Goal: Task Accomplishment & Management: Manage account settings

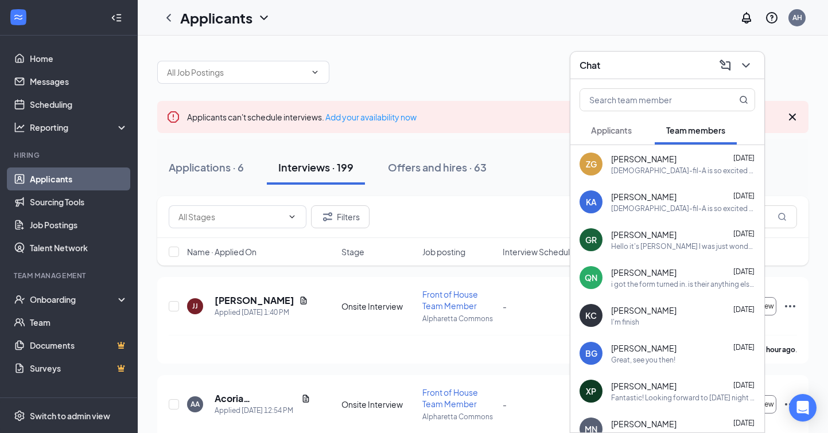
click at [617, 130] on span "Applicants" at bounding box center [611, 130] width 41 height 10
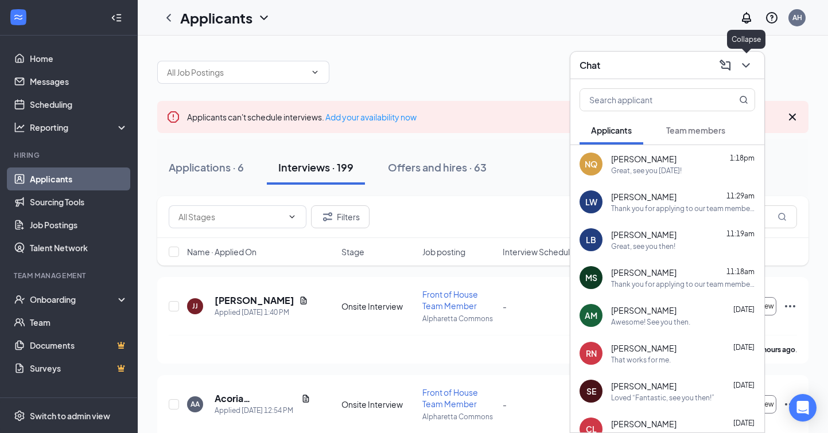
click at [745, 61] on icon "ChevronDown" at bounding box center [746, 66] width 14 height 14
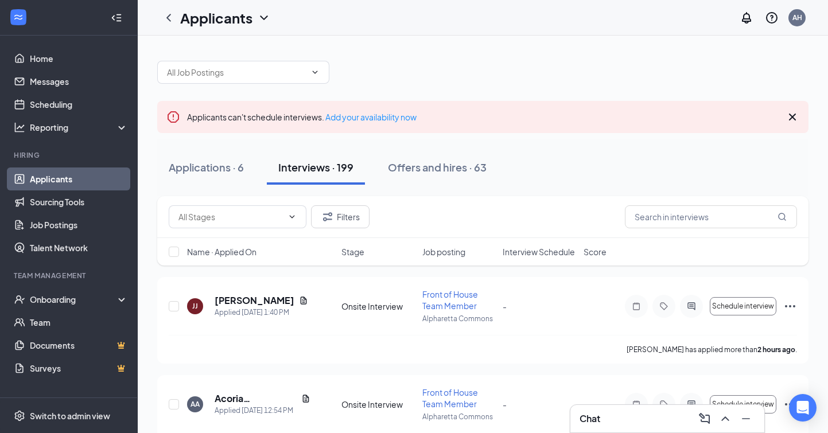
click at [793, 112] on icon "Cross" at bounding box center [793, 117] width 14 height 14
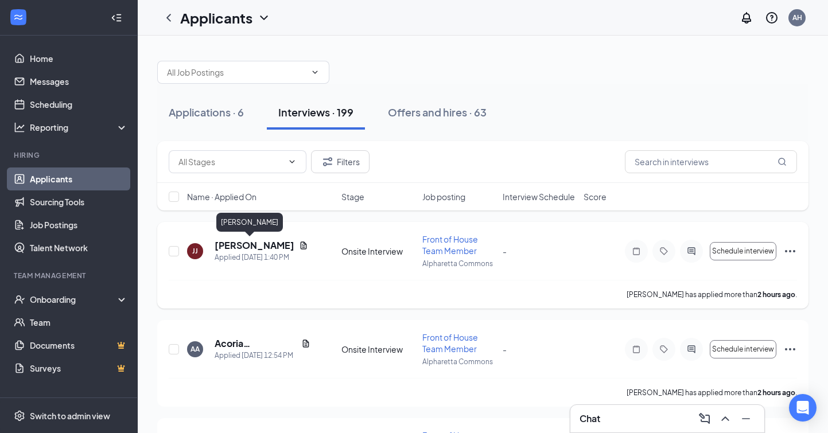
click at [239, 247] on h5 "[PERSON_NAME]" at bounding box center [255, 245] width 80 height 13
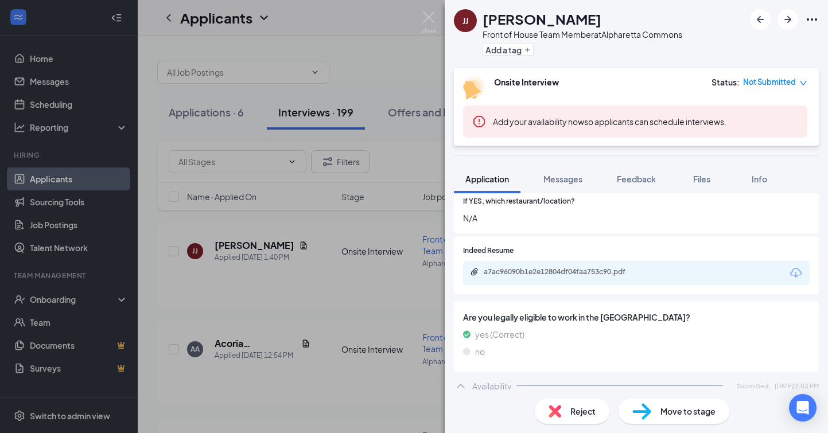
scroll to position [406, 0]
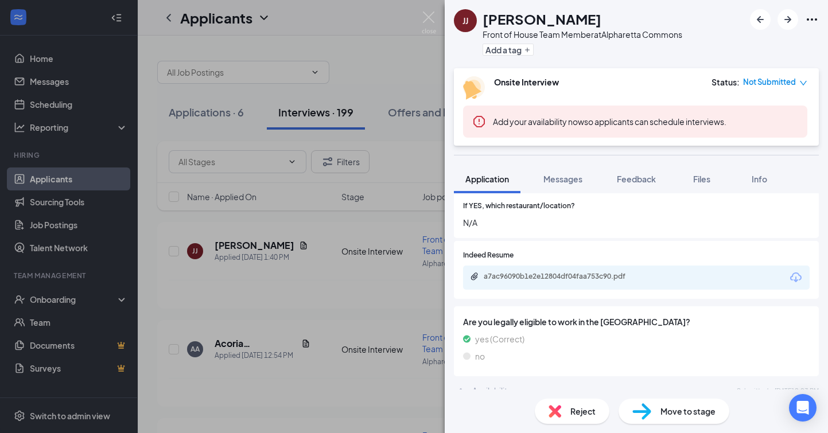
click at [523, 266] on div "a7ac96090b1e2e12804df04faa753c90.pdf" at bounding box center [636, 278] width 347 height 24
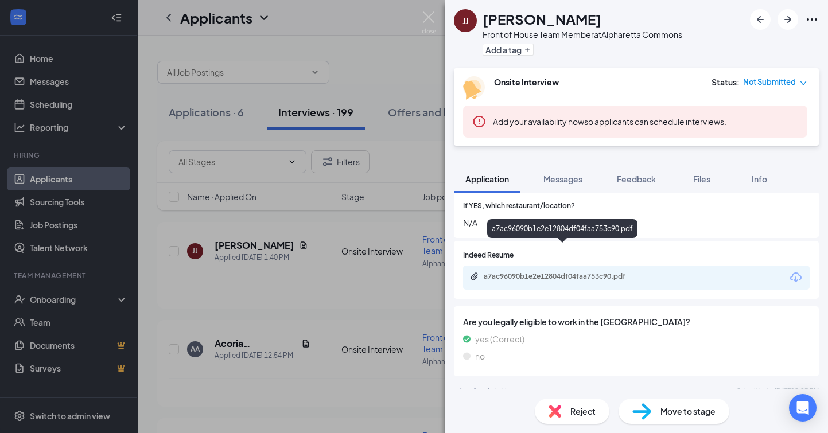
click at [523, 272] on div "a7ac96090b1e2e12804df04faa753c90.pdf" at bounding box center [563, 277] width 186 height 11
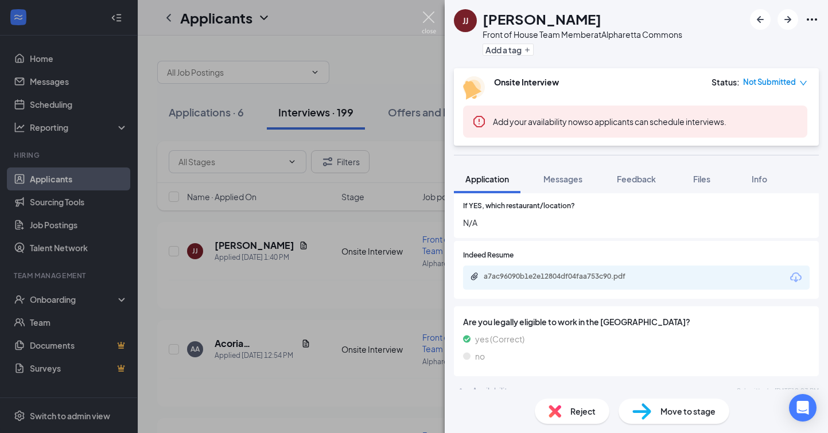
click at [425, 15] on img at bounding box center [429, 22] width 14 height 22
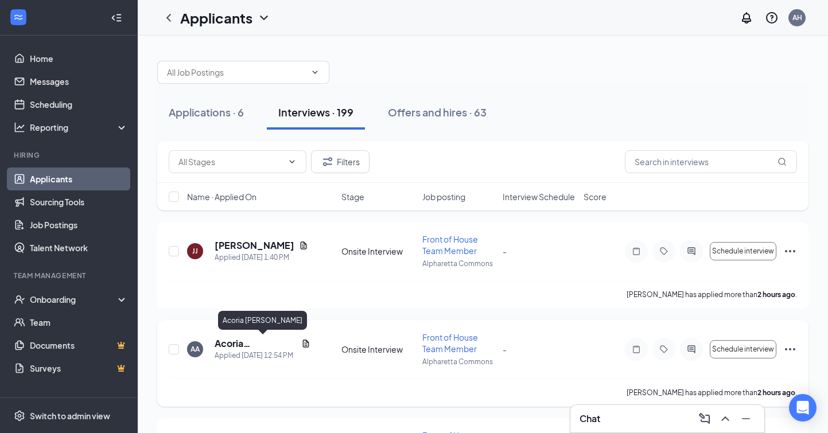
click at [246, 346] on h5 "Acoria [PERSON_NAME]" at bounding box center [256, 344] width 82 height 13
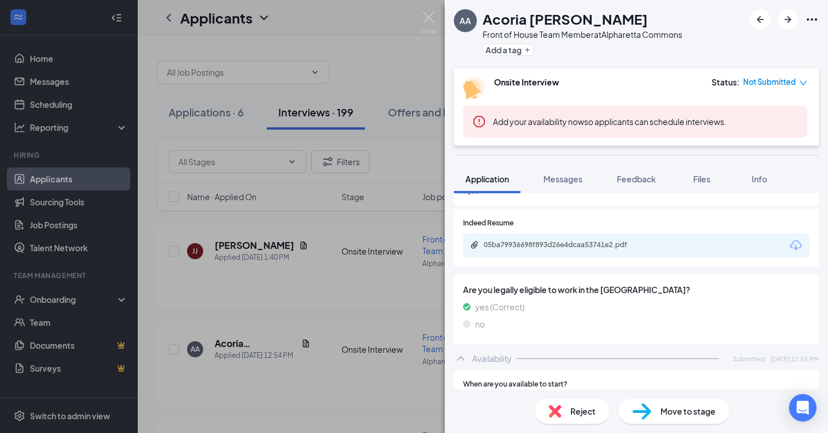
scroll to position [409, 0]
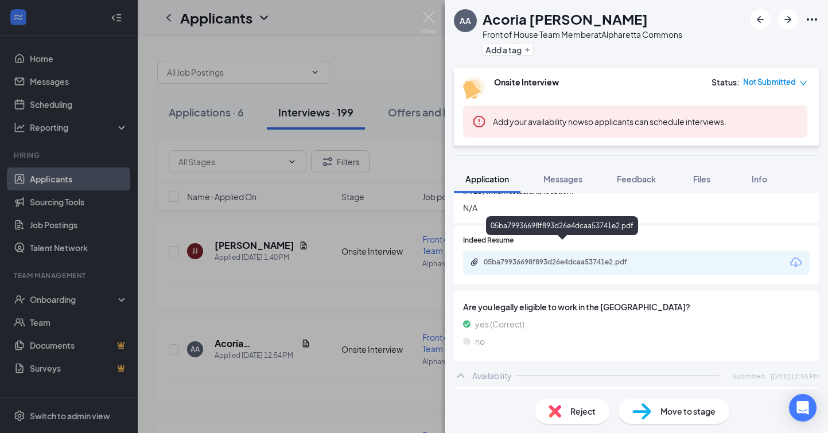
click at [544, 258] on div "05ba79936698f893d26e4dcaa53741e2.pdf" at bounding box center [564, 262] width 161 height 9
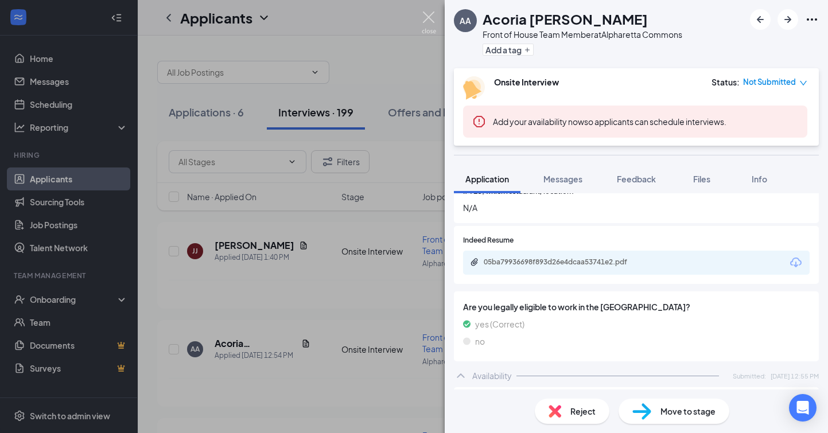
click at [429, 18] on img at bounding box center [429, 22] width 14 height 22
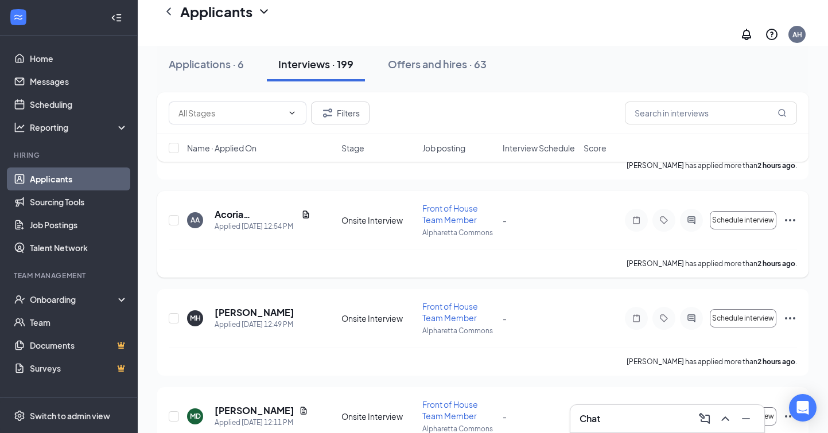
scroll to position [142, 0]
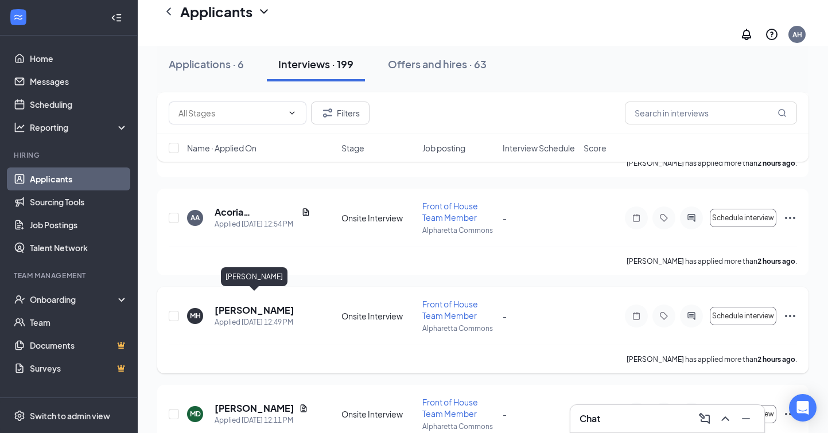
click at [240, 304] on h5 "[PERSON_NAME]" at bounding box center [255, 310] width 80 height 13
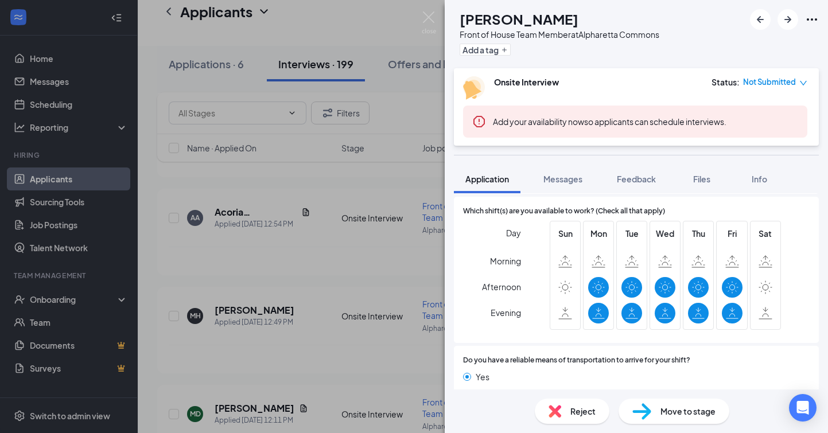
scroll to position [687, 0]
click at [564, 185] on button "Messages" at bounding box center [563, 179] width 62 height 29
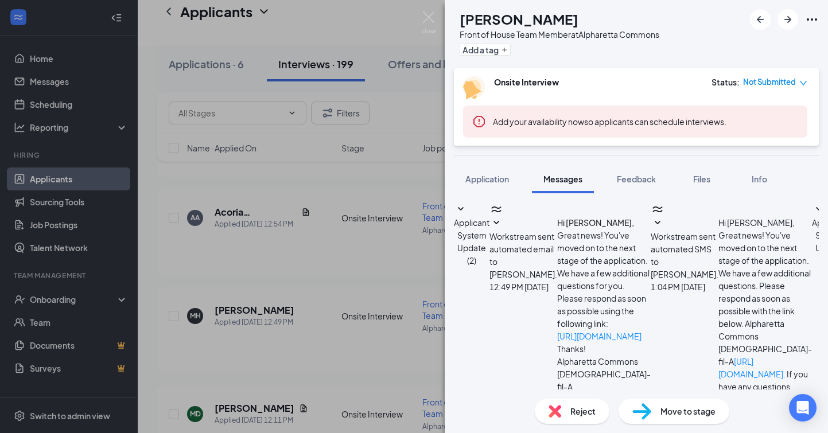
scroll to position [340, 0]
click at [472, 176] on span "Application" at bounding box center [488, 179] width 44 height 10
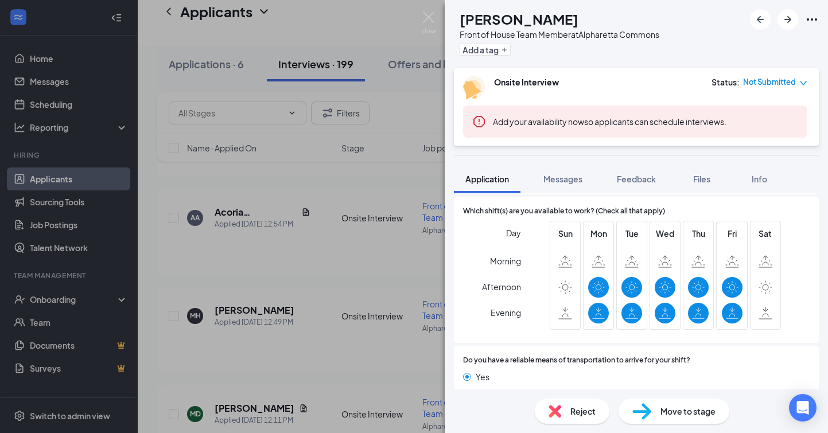
scroll to position [687, 0]
click at [429, 16] on img at bounding box center [429, 22] width 14 height 22
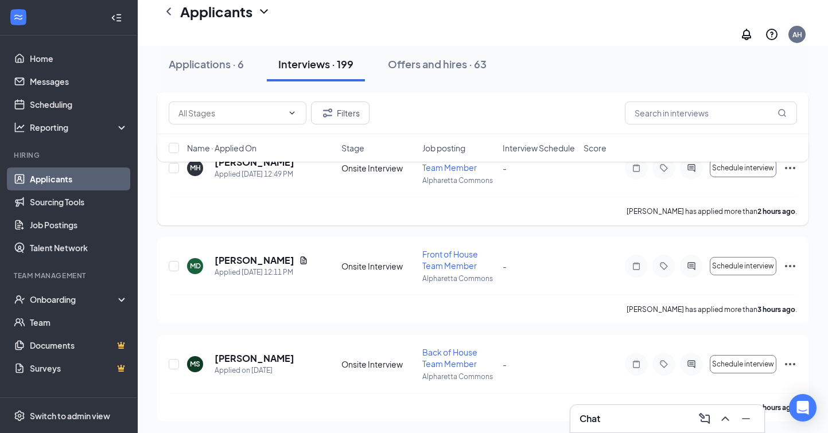
scroll to position [292, 0]
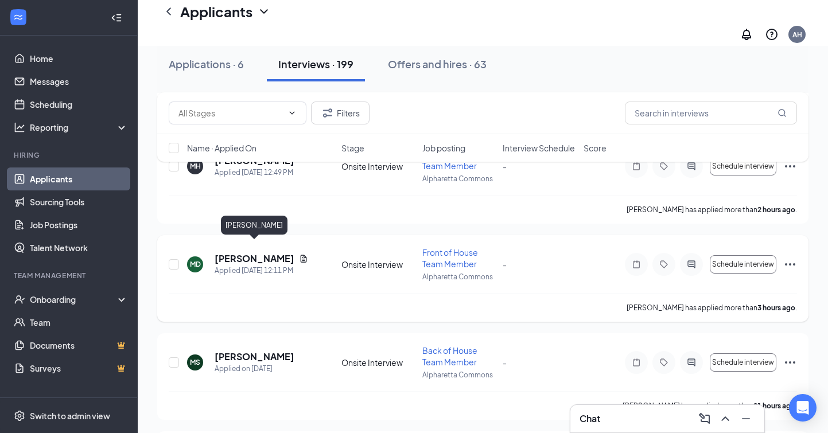
click at [229, 253] on h5 "[PERSON_NAME]" at bounding box center [255, 259] width 80 height 13
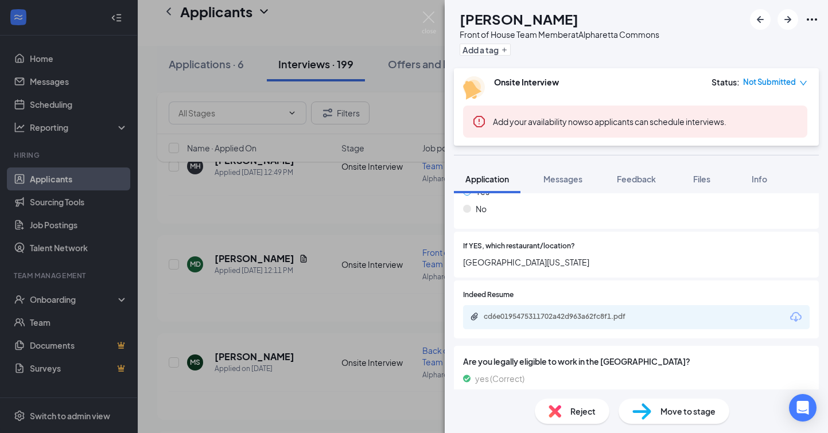
scroll to position [355, 0]
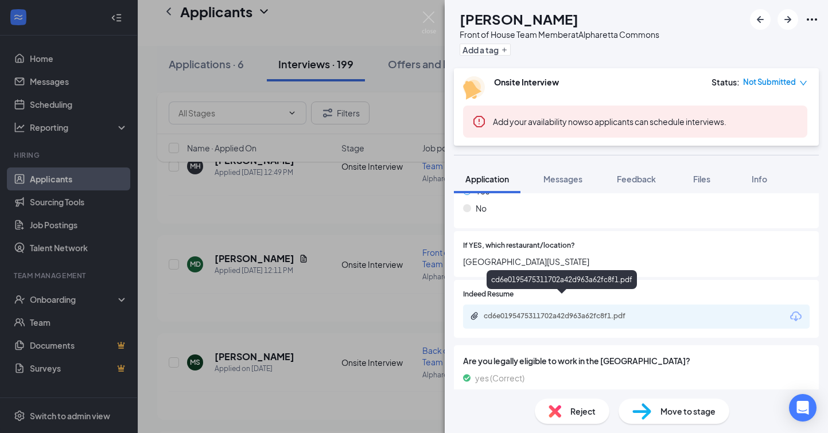
click at [542, 312] on div "cd6e0195475311702a42d963a62fc8f1.pdf" at bounding box center [564, 316] width 161 height 9
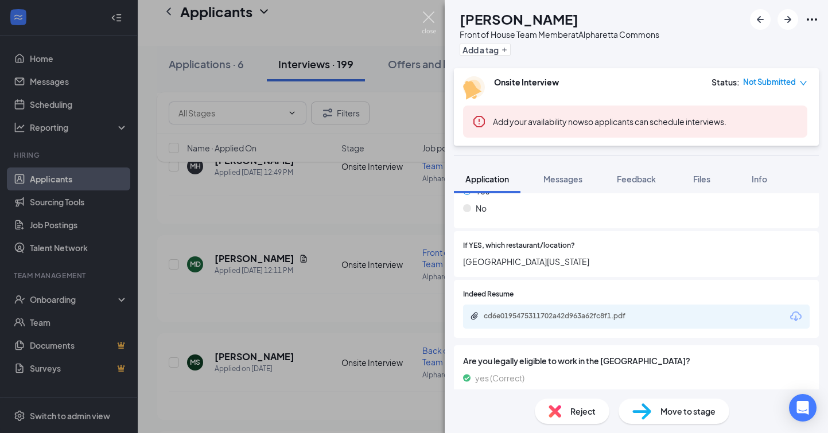
click at [430, 15] on img at bounding box center [429, 22] width 14 height 22
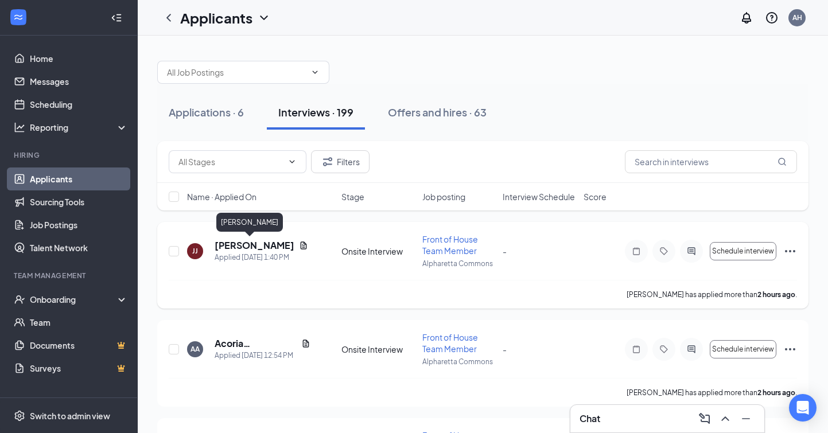
click at [244, 247] on h5 "[PERSON_NAME]" at bounding box center [255, 245] width 80 height 13
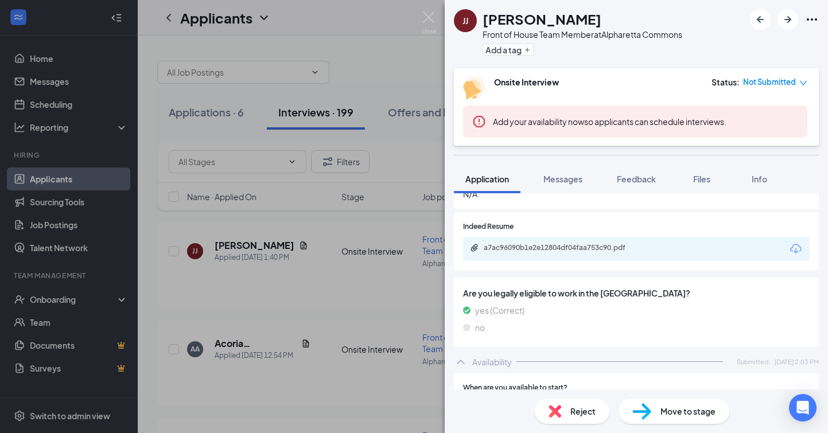
scroll to position [429, 0]
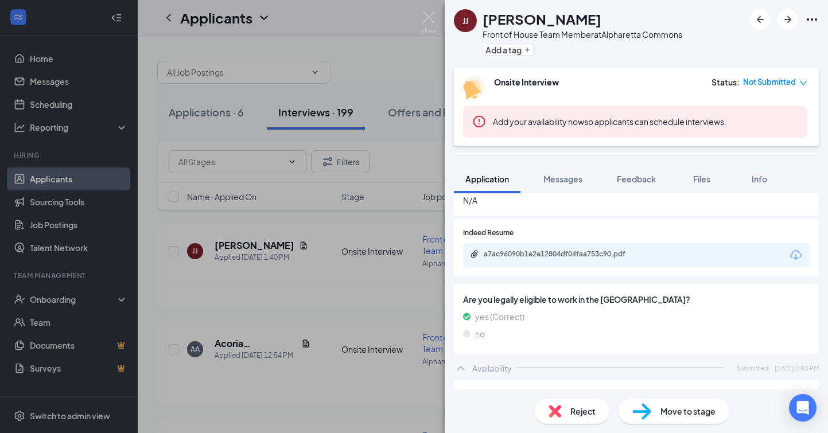
click at [575, 243] on div "a7ac96090b1e2e12804df04faa753c90.pdf" at bounding box center [636, 255] width 347 height 24
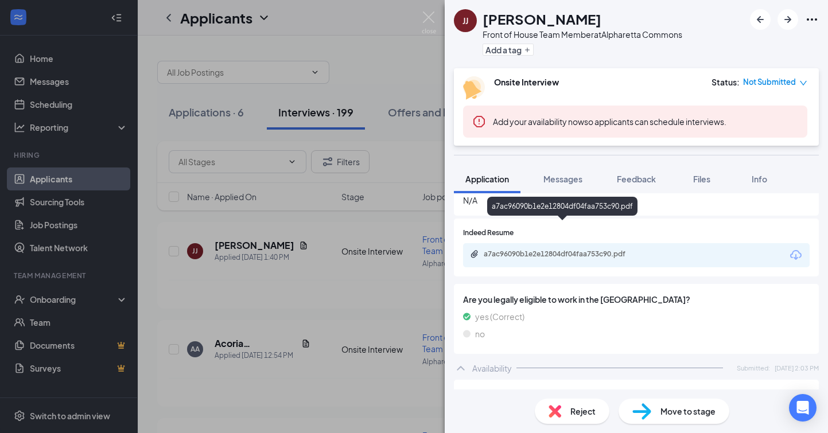
click at [573, 250] on div "a7ac96090b1e2e12804df04faa753c90.pdf" at bounding box center [564, 254] width 161 height 9
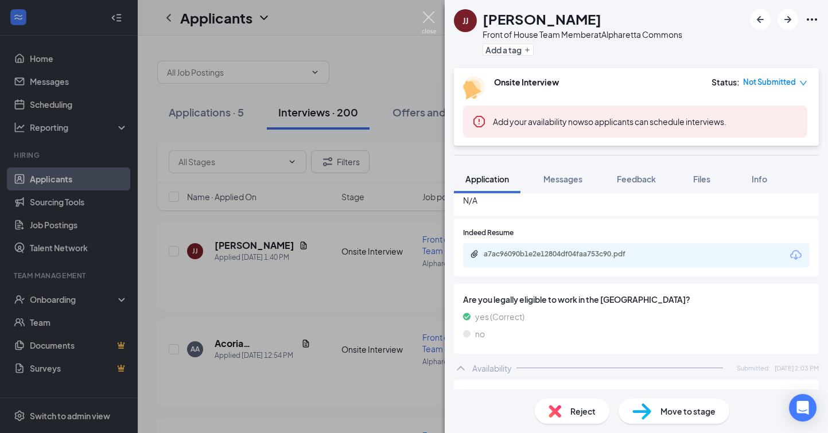
click at [432, 20] on img at bounding box center [429, 22] width 14 height 22
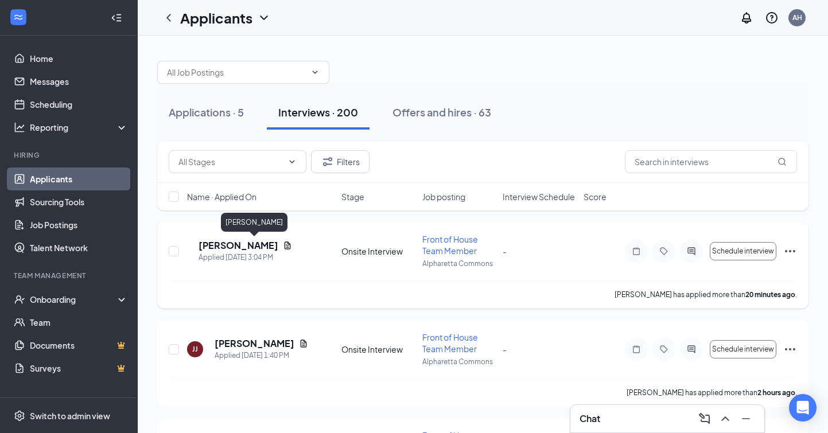
click at [267, 242] on h5 "Zamayah Philippe" at bounding box center [239, 245] width 80 height 13
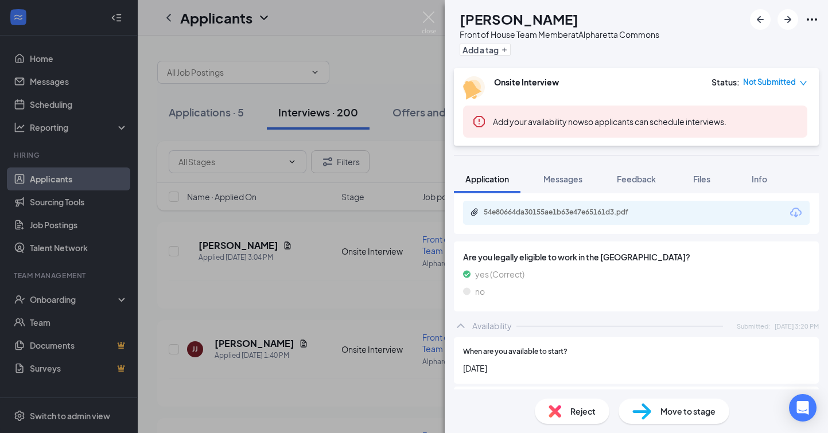
scroll to position [414, 0]
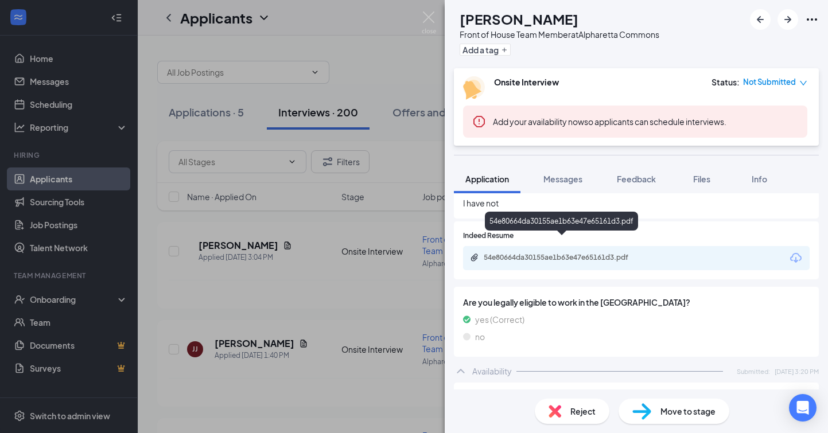
click at [557, 253] on div "54e80664da30155ae1b63e47e65161d3.pdf" at bounding box center [564, 257] width 161 height 9
click at [430, 20] on img at bounding box center [429, 22] width 14 height 22
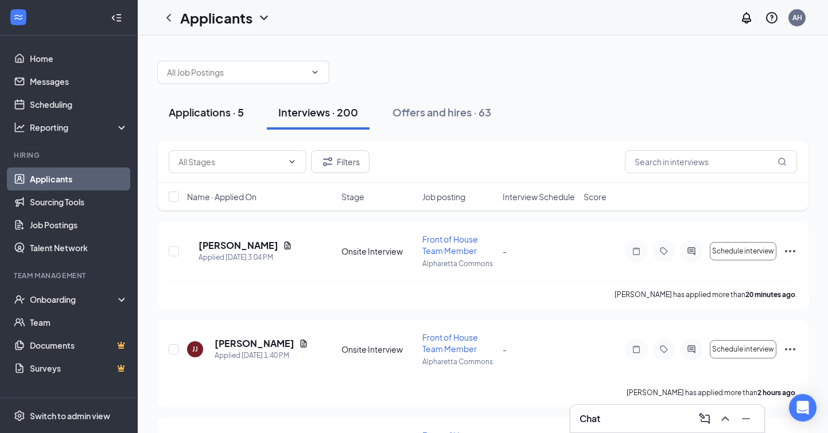
click at [207, 114] on div "Applications · 5" at bounding box center [206, 112] width 75 height 14
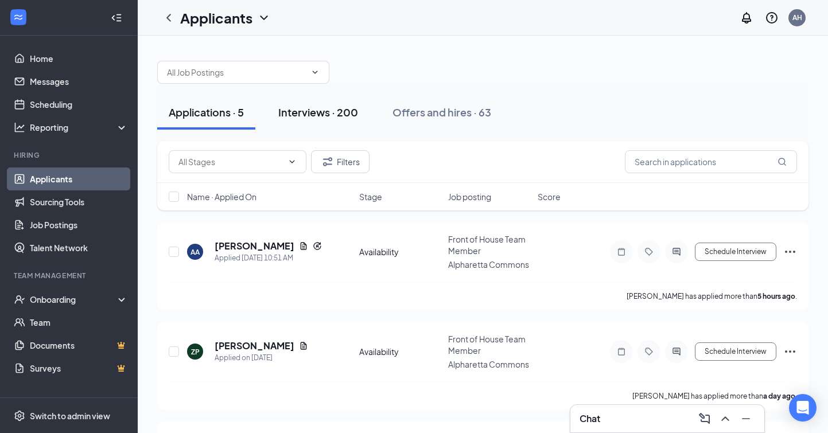
click at [339, 114] on div "Interviews · 200" at bounding box center [318, 112] width 80 height 14
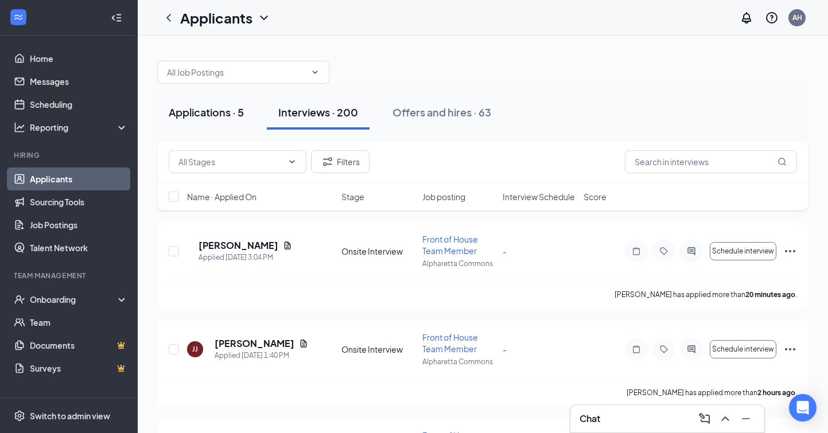
click at [224, 107] on div "Applications · 5" at bounding box center [206, 112] width 75 height 14
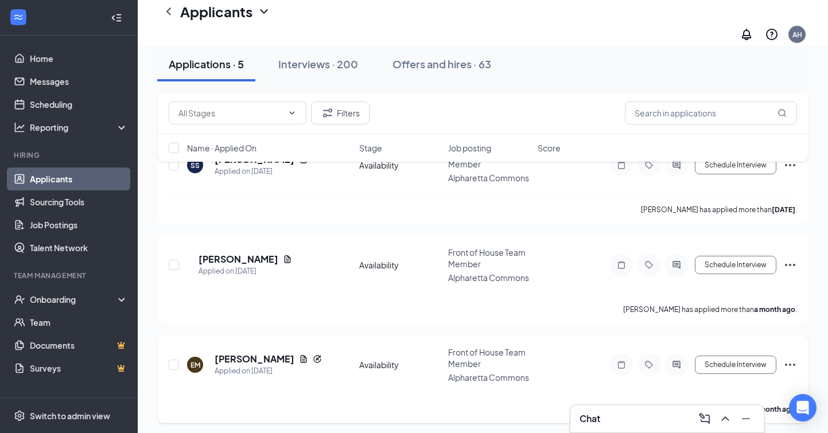
scroll to position [296, 0]
click at [247, 256] on h5 "Brandon Tatum" at bounding box center [239, 260] width 80 height 13
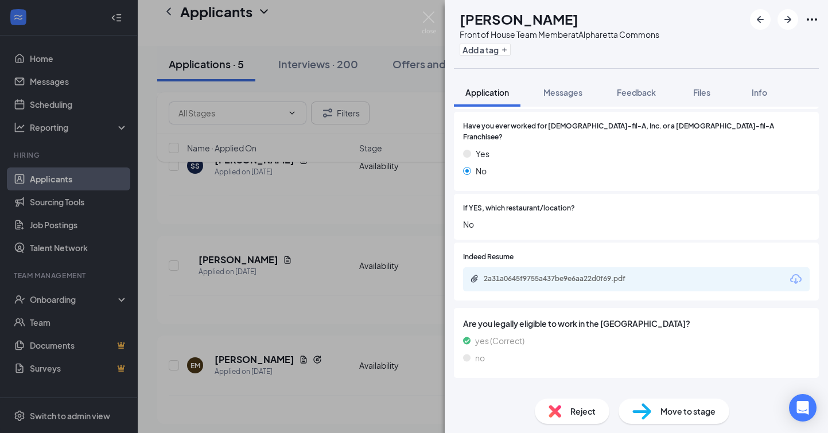
scroll to position [305, 0]
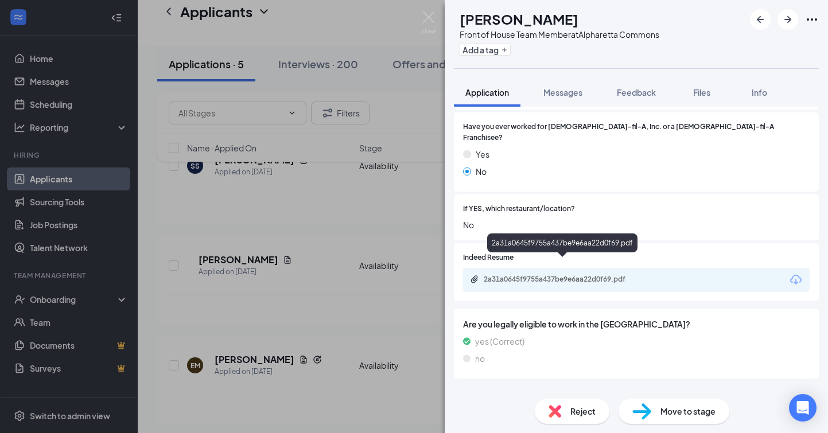
click at [566, 275] on div "2a31a0645f9755a437be9e6aa22d0f69.pdf" at bounding box center [564, 279] width 161 height 9
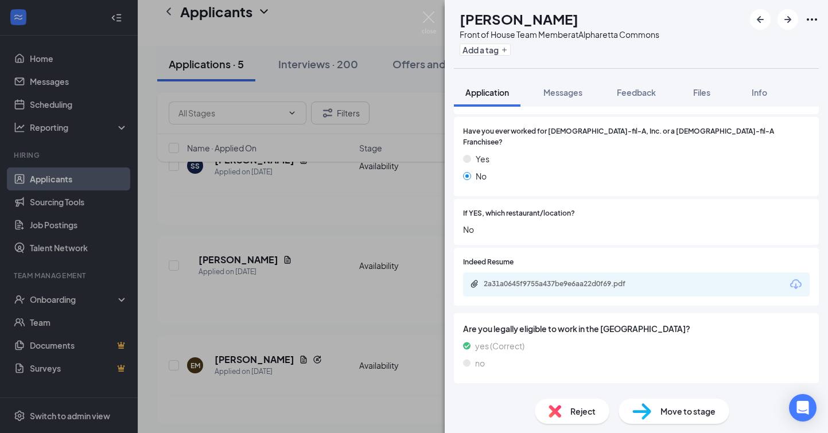
click at [555, 416] on img at bounding box center [555, 411] width 13 height 13
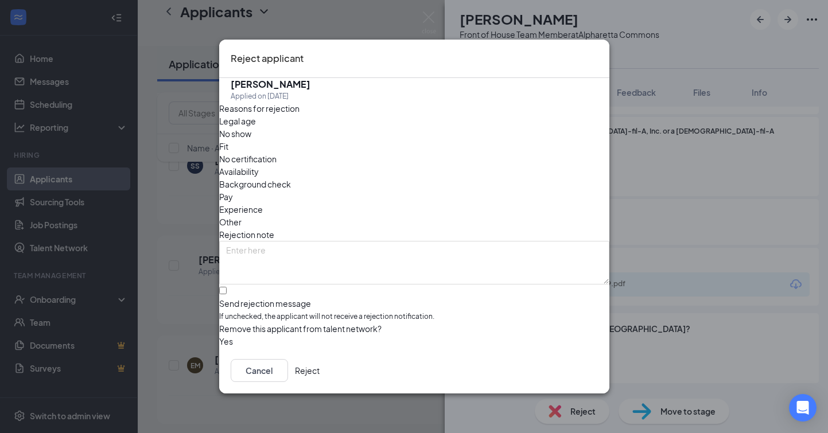
click at [241, 298] on div at bounding box center [414, 298] width 390 height 0
click at [227, 287] on input "Send rejection message If unchecked, the applicant will not receive a rejection…" at bounding box center [222, 290] width 7 height 7
checkbox input "true"
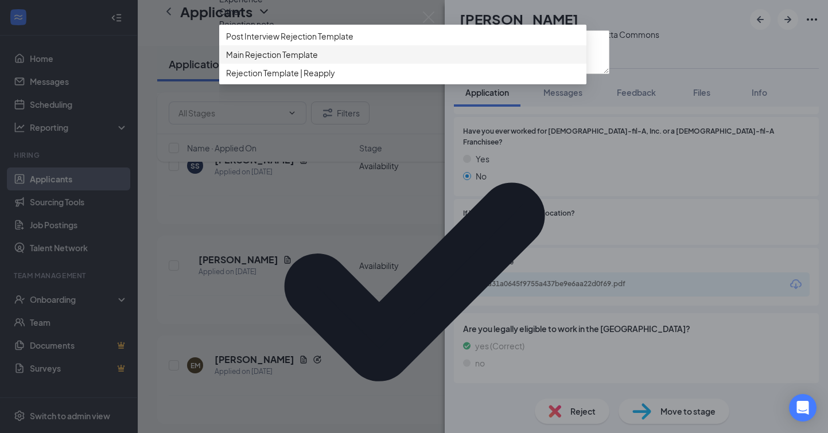
click at [335, 61] on span "Main Rejection Template" at bounding box center [403, 54] width 354 height 13
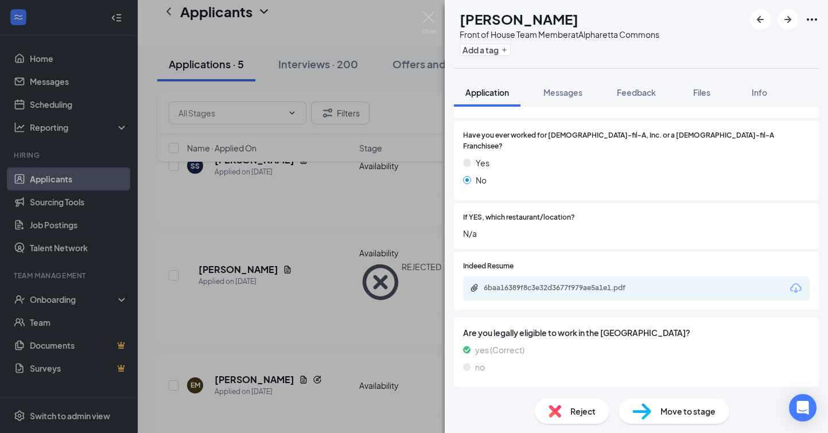
scroll to position [338, 0]
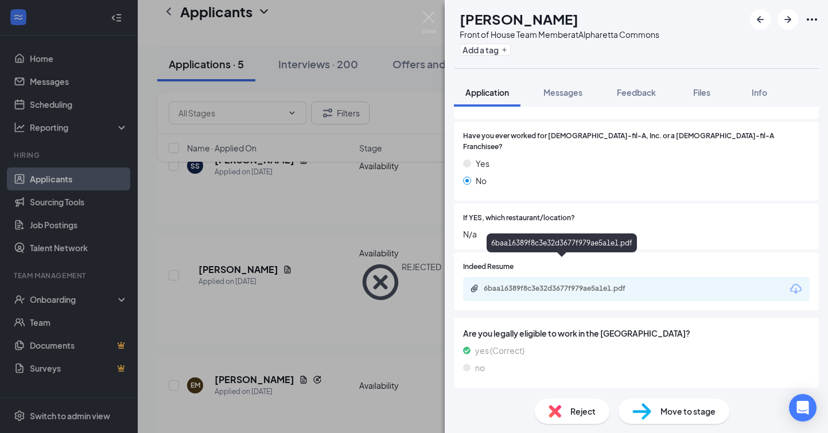
click at [527, 284] on div "6baa16389f8c3e32d3677f979ae5a1e1.pdf" at bounding box center [564, 288] width 161 height 9
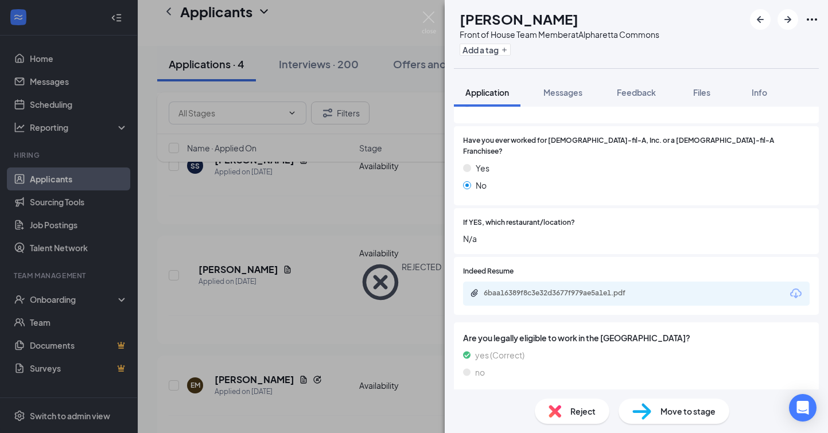
click at [553, 409] on img at bounding box center [555, 411] width 13 height 13
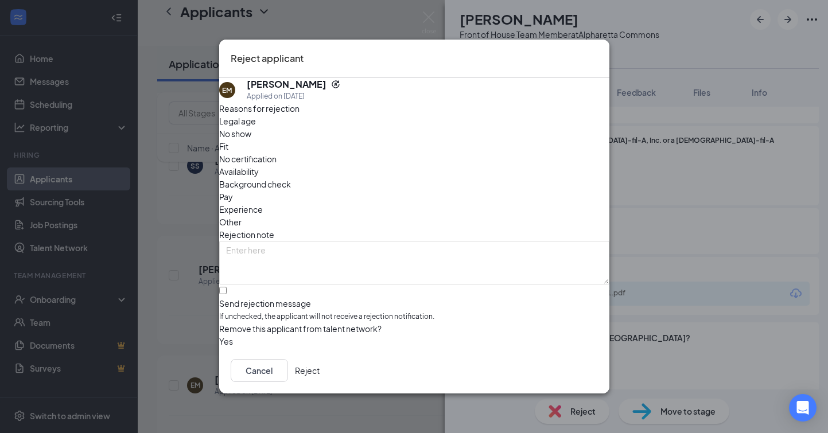
click at [242, 298] on div at bounding box center [414, 298] width 390 height 0
click at [227, 287] on input "Send rejection message If unchecked, the applicant will not receive a rejection…" at bounding box center [222, 290] width 7 height 7
checkbox input "true"
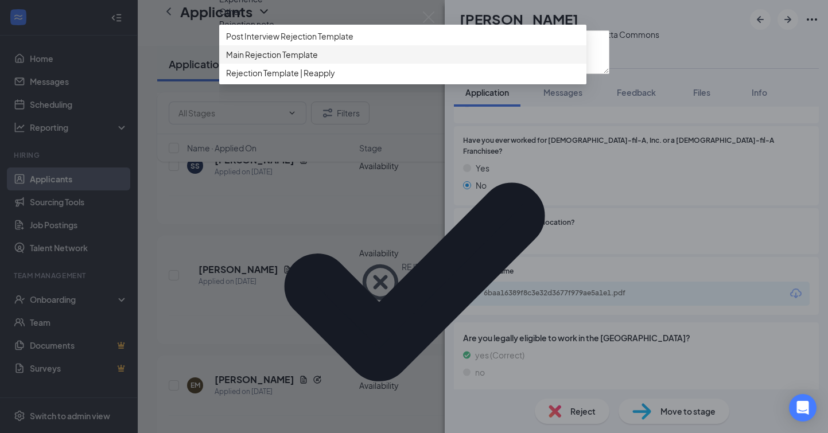
click at [371, 61] on span "Main Rejection Template" at bounding box center [403, 54] width 354 height 13
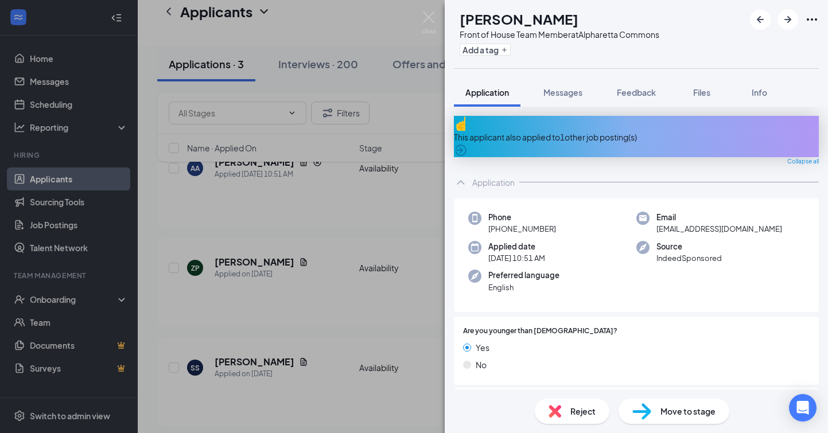
click at [637, 133] on div "This applicant also applied to 1 other job posting(s)" at bounding box center [636, 137] width 365 height 13
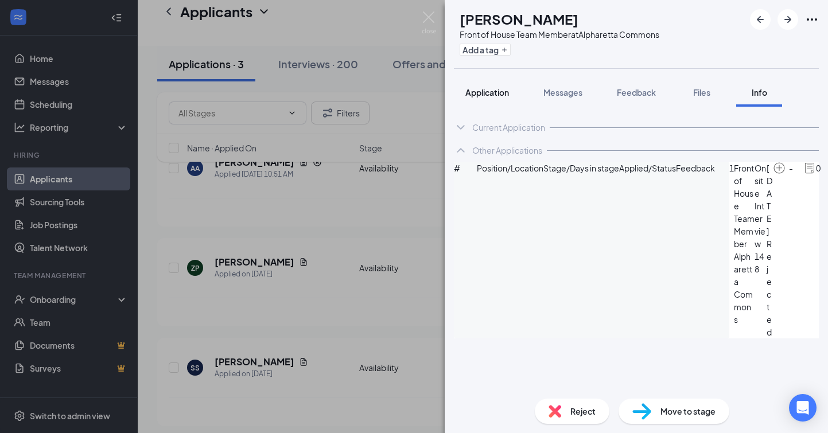
click at [492, 90] on span "Application" at bounding box center [488, 92] width 44 height 10
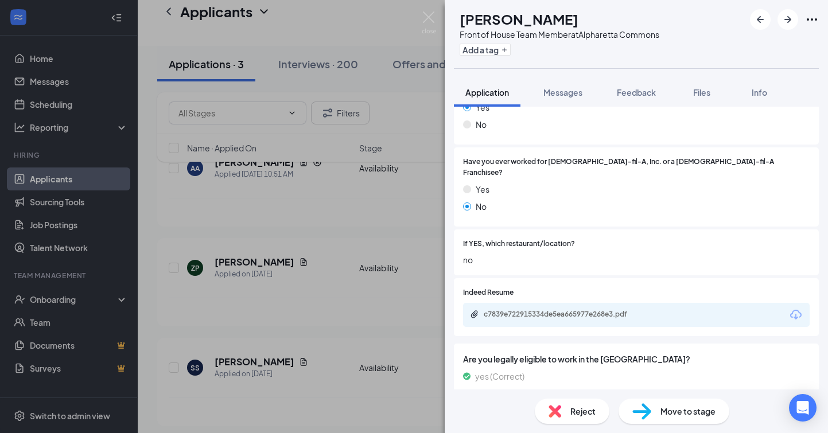
scroll to position [319, 0]
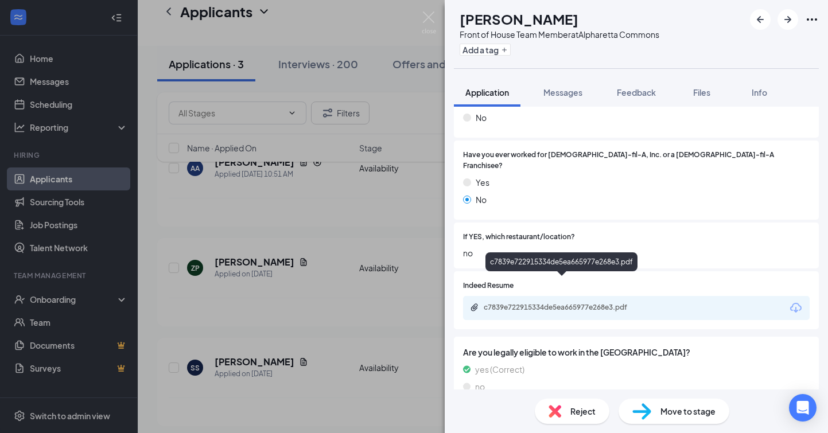
click at [567, 303] on div "c7839e722915334de5ea665977e268e3.pdf" at bounding box center [564, 307] width 161 height 9
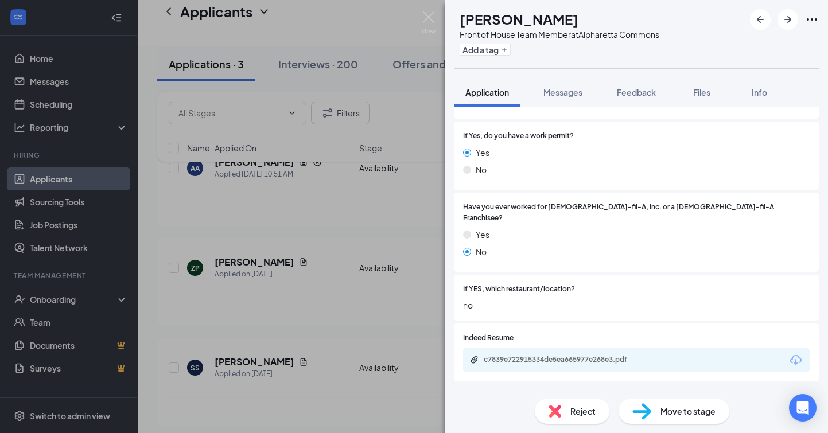
scroll to position [267, 0]
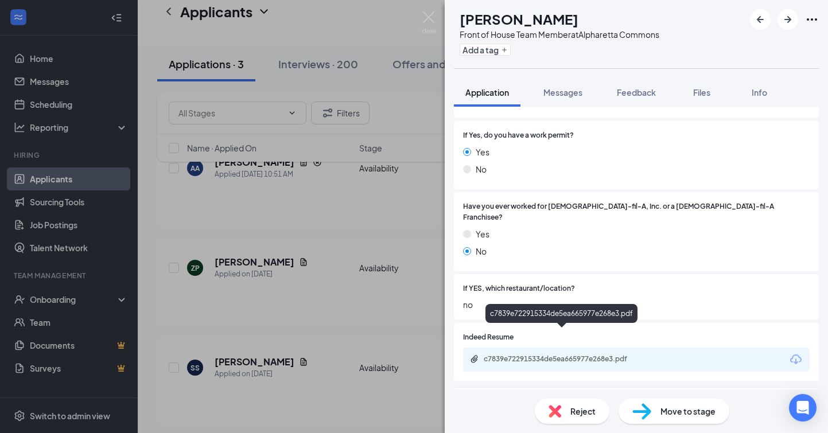
click at [532, 355] on div "c7839e722915334de5ea665977e268e3.pdf" at bounding box center [564, 359] width 161 height 9
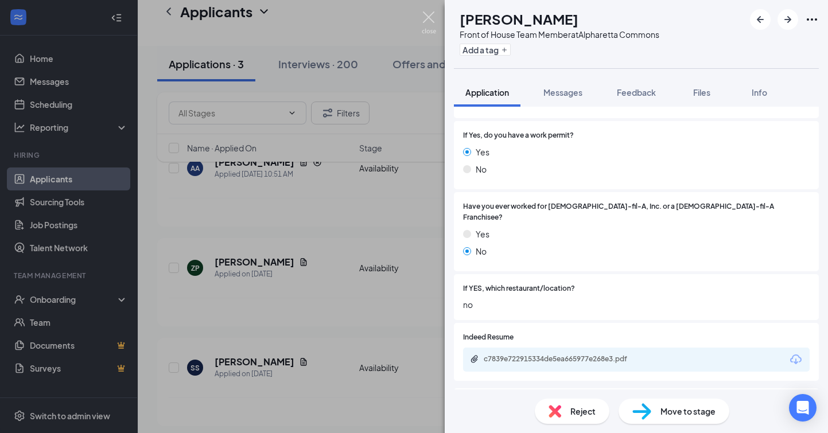
click at [426, 18] on img at bounding box center [429, 22] width 14 height 22
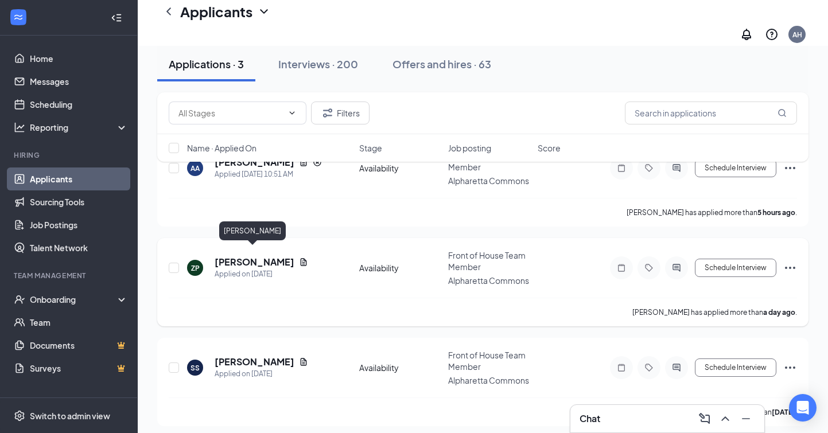
click at [249, 256] on h5 "zoey Pettyjohn" at bounding box center [255, 262] width 80 height 13
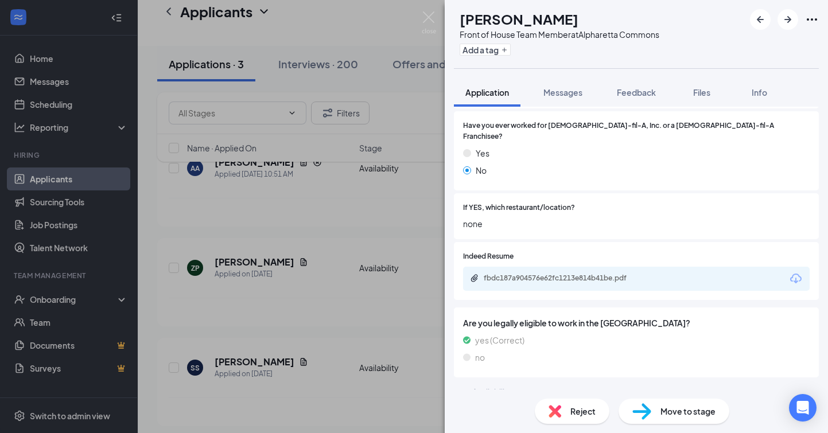
scroll to position [305, 0]
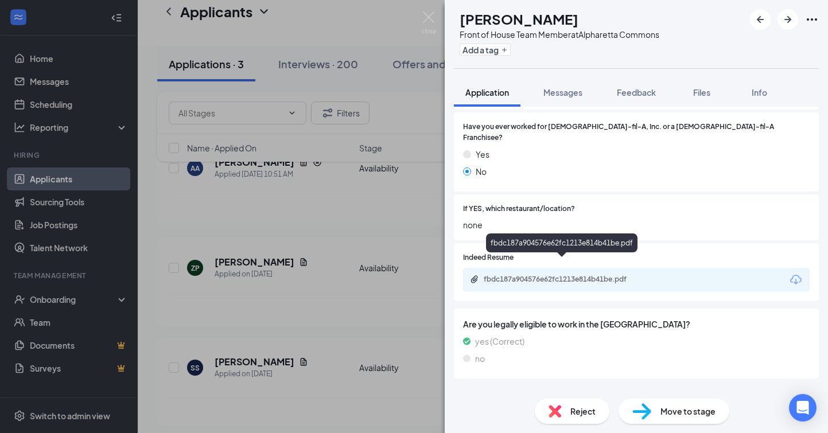
click at [564, 275] on div "fbdc187a904576e62fc1213e814b41be.pdf" at bounding box center [564, 279] width 161 height 9
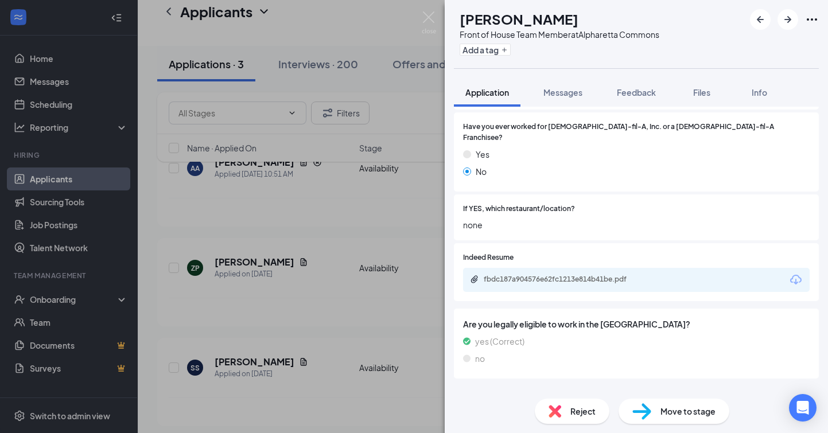
click at [552, 407] on img at bounding box center [555, 411] width 13 height 13
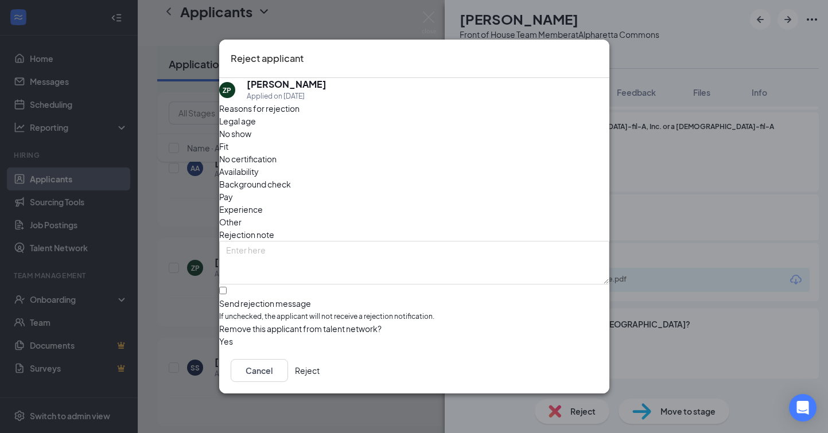
click at [227, 287] on input "Send rejection message If unchecked, the applicant will not receive a rejection…" at bounding box center [222, 290] width 7 height 7
checkbox input "true"
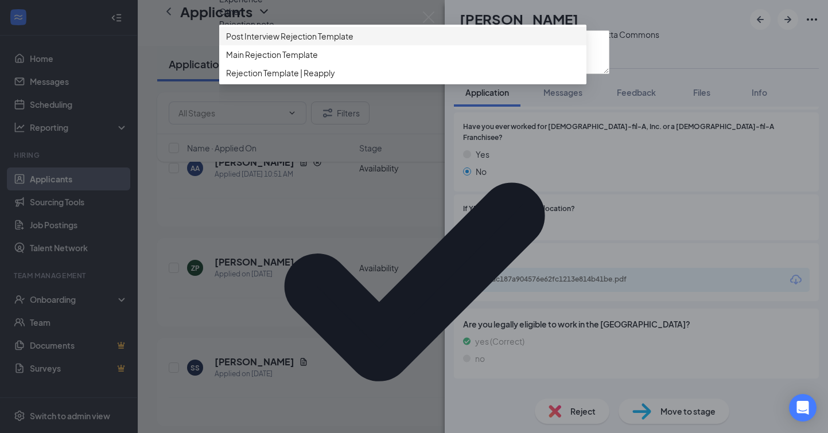
click at [318, 61] on span "Main Rejection Template" at bounding box center [272, 54] width 92 height 13
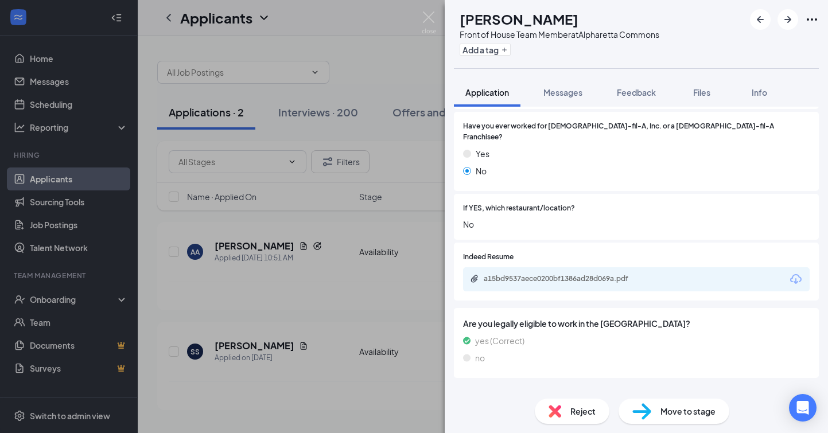
scroll to position [305, 0]
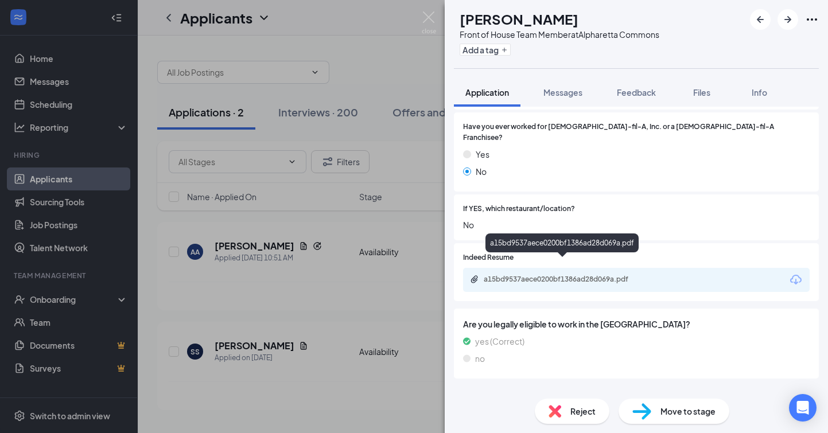
click at [583, 275] on div "a15bd9537aece0200bf1386ad28d069a.pdf" at bounding box center [563, 280] width 186 height 11
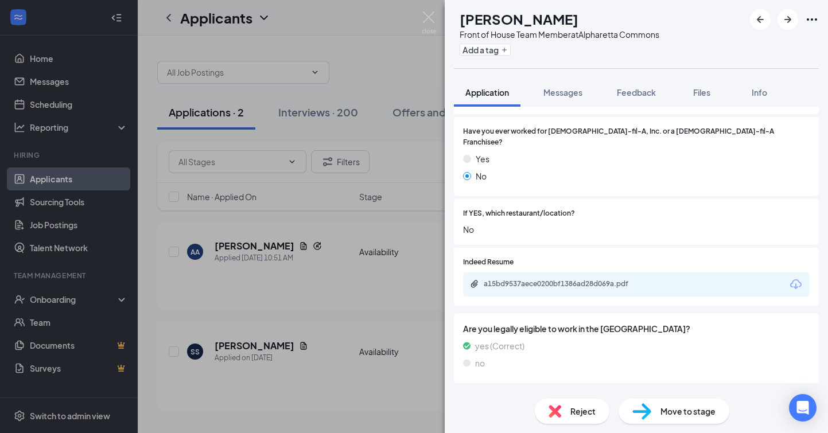
click at [549, 413] on img at bounding box center [555, 411] width 13 height 13
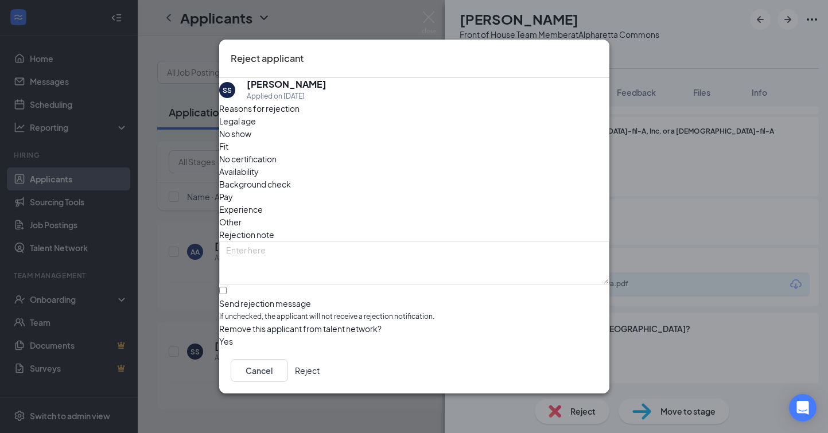
click at [227, 287] on input "Send rejection message If unchecked, the applicant will not receive a rejection…" at bounding box center [222, 290] width 7 height 7
checkbox input "true"
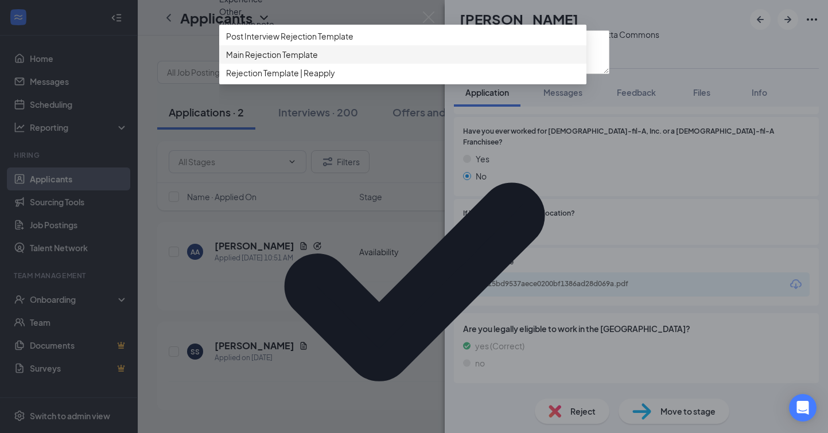
click at [313, 61] on span "Main Rejection Template" at bounding box center [272, 54] width 92 height 13
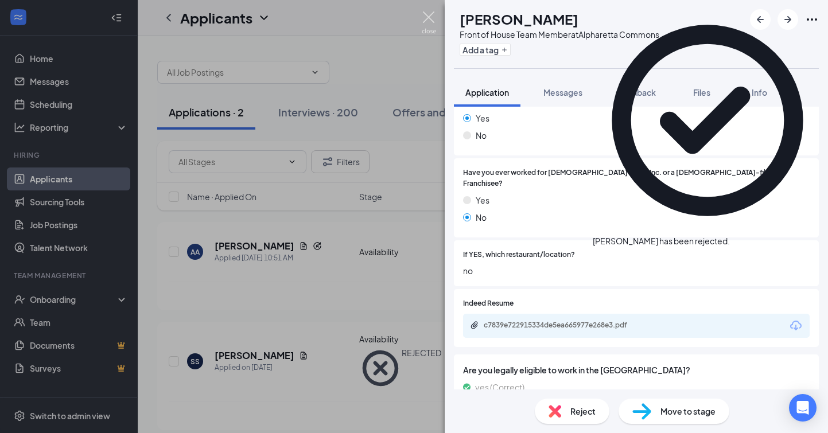
click at [428, 22] on img at bounding box center [429, 22] width 14 height 22
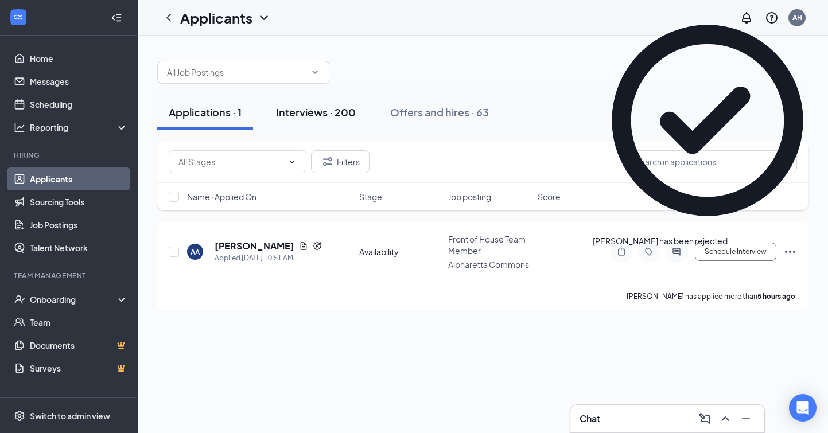
click at [340, 108] on div "Interviews · 200" at bounding box center [316, 112] width 80 height 14
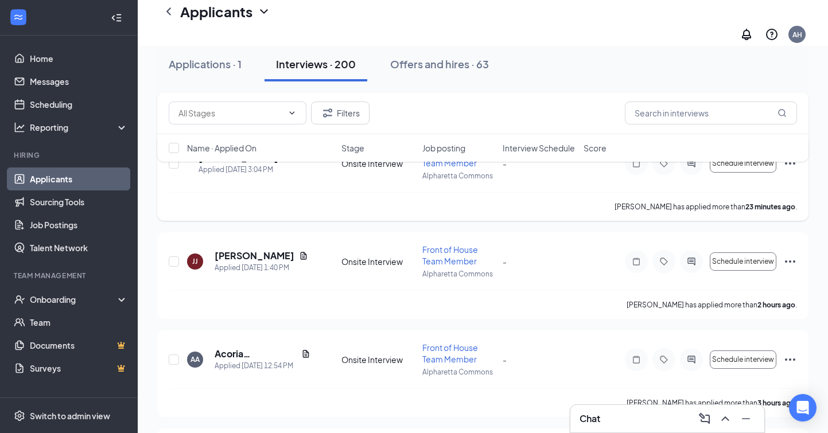
scroll to position [102, 0]
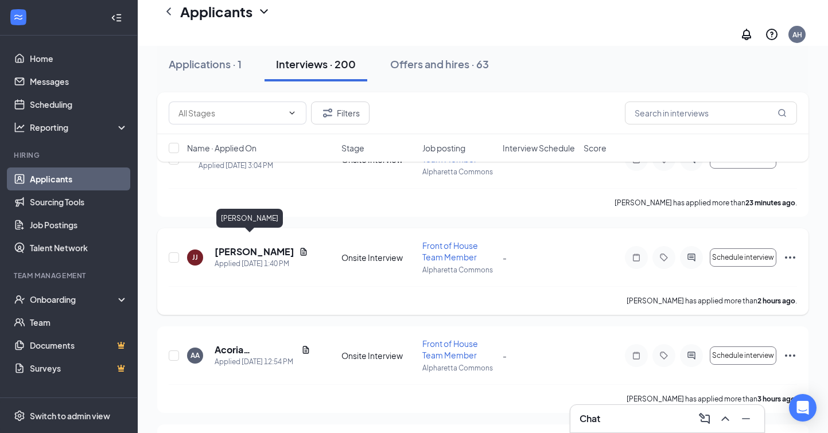
click at [234, 246] on h5 "[PERSON_NAME]" at bounding box center [255, 252] width 80 height 13
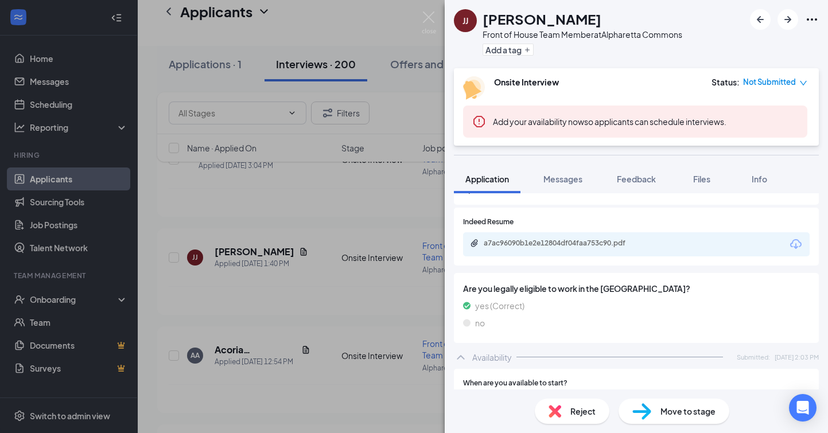
scroll to position [407, 0]
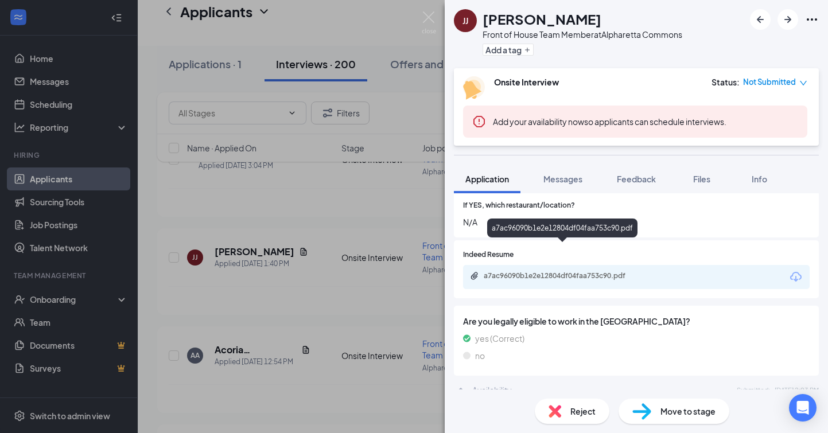
click at [544, 272] on div "a7ac96090b1e2e12804df04faa753c90.pdf" at bounding box center [564, 276] width 161 height 9
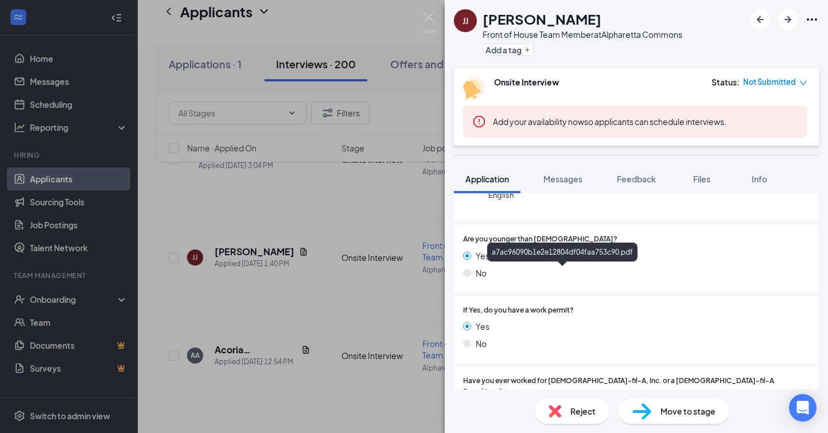
scroll to position [137, 0]
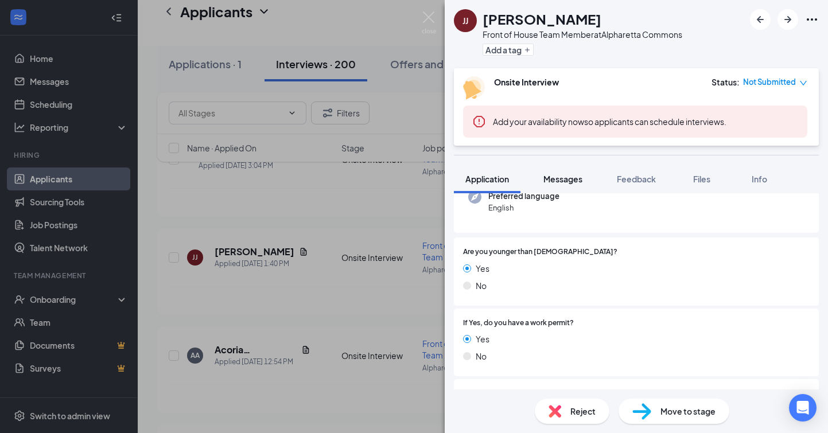
click at [561, 181] on span "Messages" at bounding box center [563, 179] width 39 height 10
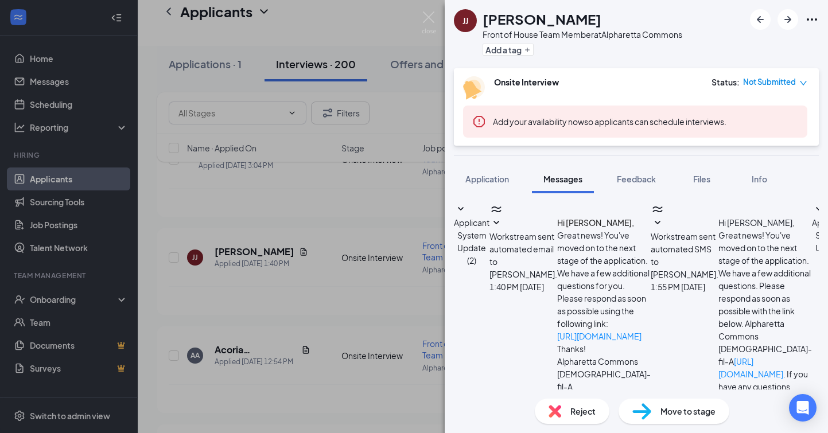
scroll to position [329, 0]
type textarea "Thank you for applying to our team member position at Chick-fil-A Alpharetta Co…"
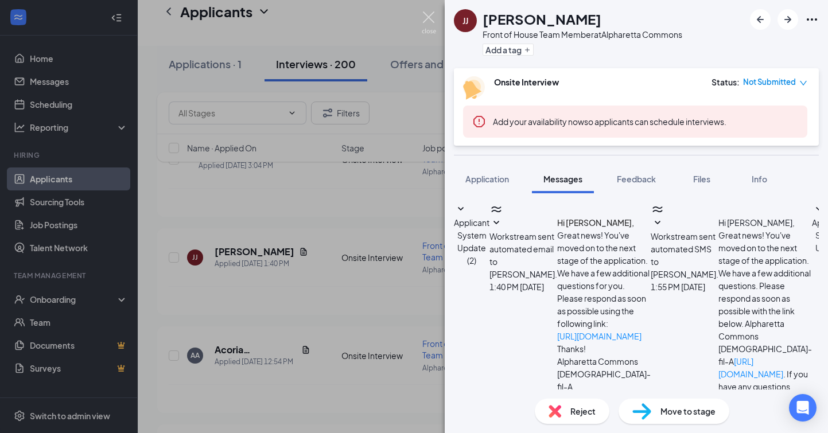
click at [426, 20] on img at bounding box center [429, 22] width 14 height 22
